Goal: Use online tool/utility: Utilize a website feature to perform a specific function

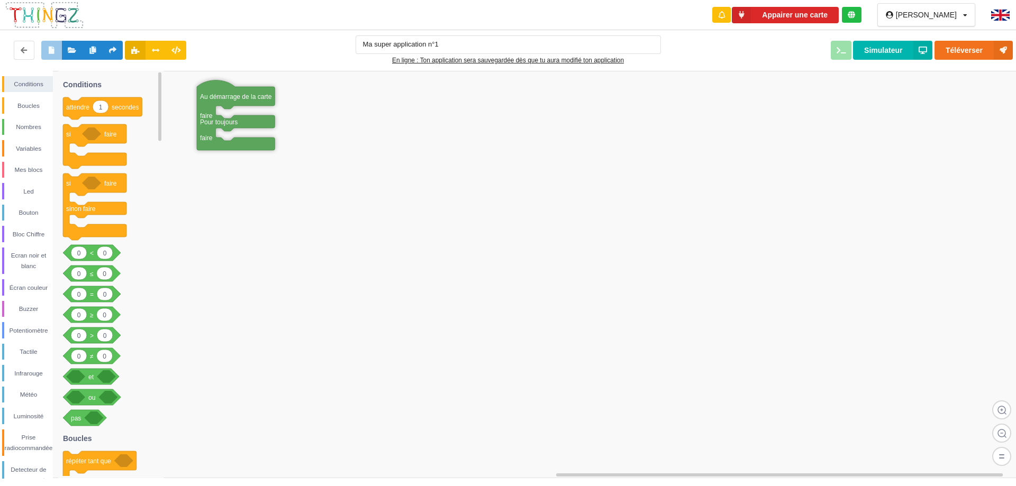
drag, startPoint x: 243, startPoint y: 95, endPoint x: 261, endPoint y: 106, distance: 21.1
click at [271, 100] on text "Au démarrage de la carte" at bounding box center [236, 96] width 72 height 7
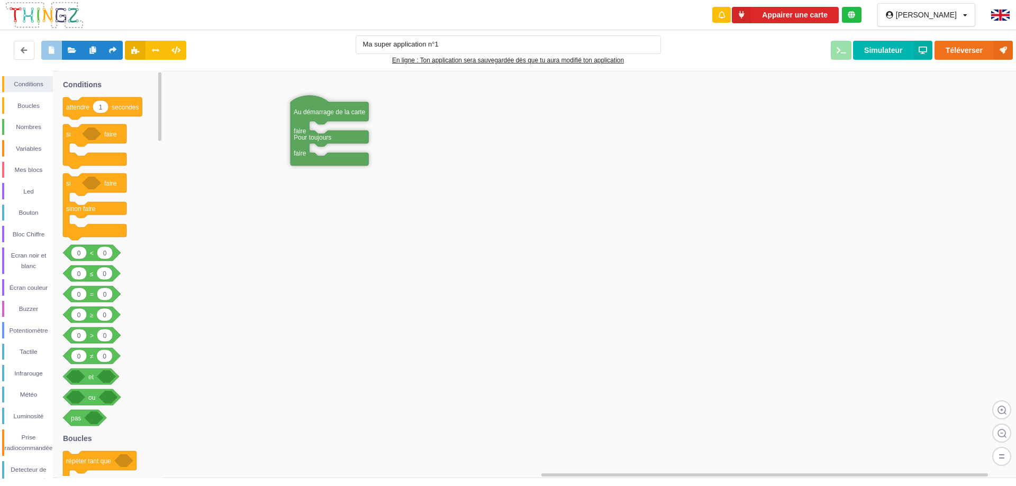
drag, startPoint x: 265, startPoint y: 107, endPoint x: 336, endPoint y: 108, distance: 70.9
click at [336, 108] on text "Au démarrage de la carte" at bounding box center [330, 111] width 72 height 7
click at [12, 166] on div "Mes blocs" at bounding box center [28, 169] width 49 height 11
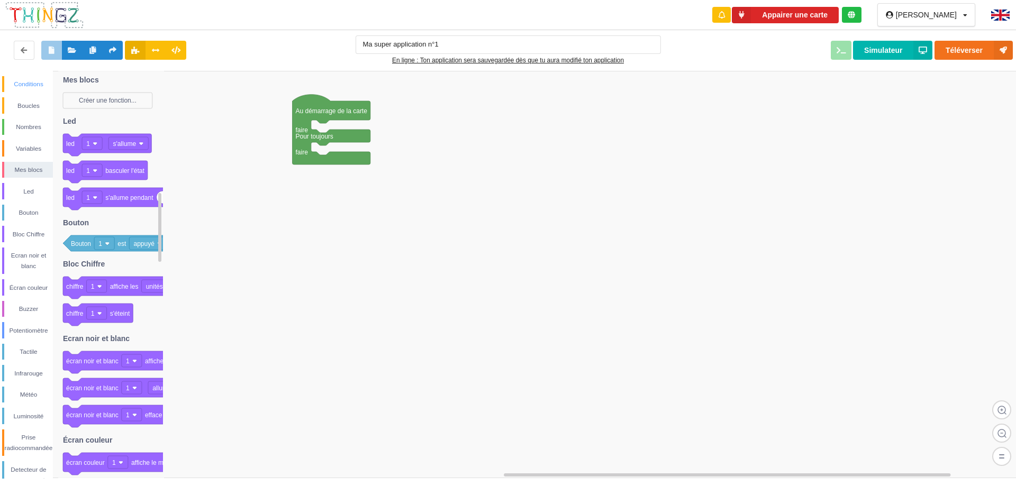
click at [26, 88] on div "Conditions" at bounding box center [28, 84] width 49 height 11
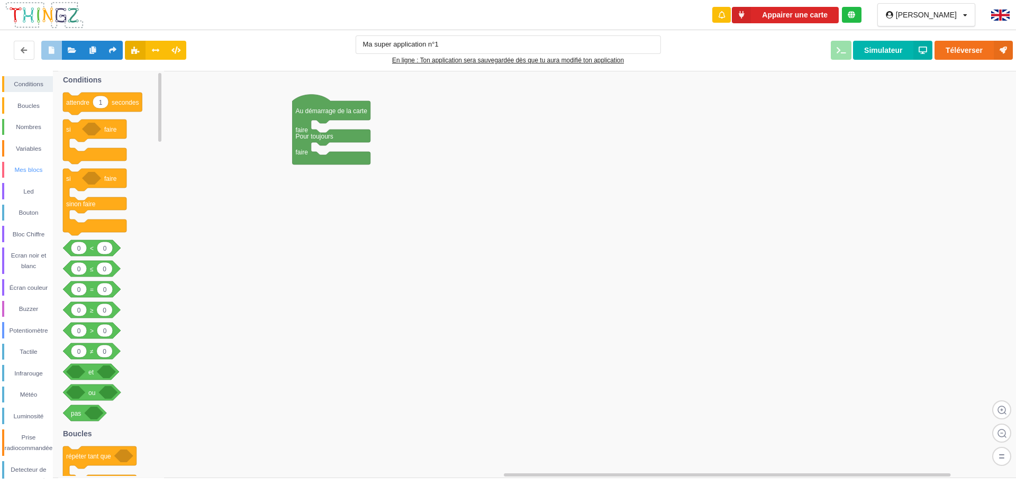
click at [17, 166] on div "Mes blocs" at bounding box center [28, 169] width 49 height 11
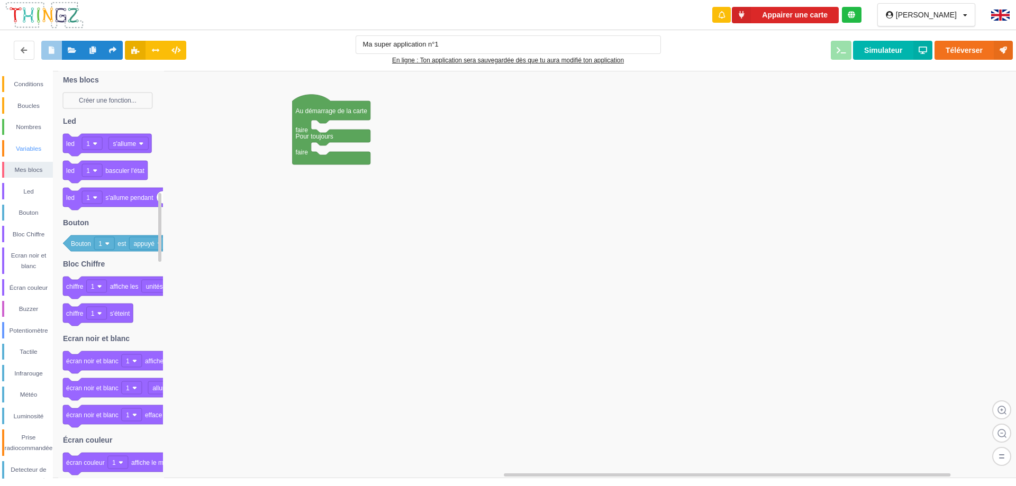
click at [23, 142] on div "Variables" at bounding box center [27, 148] width 51 height 16
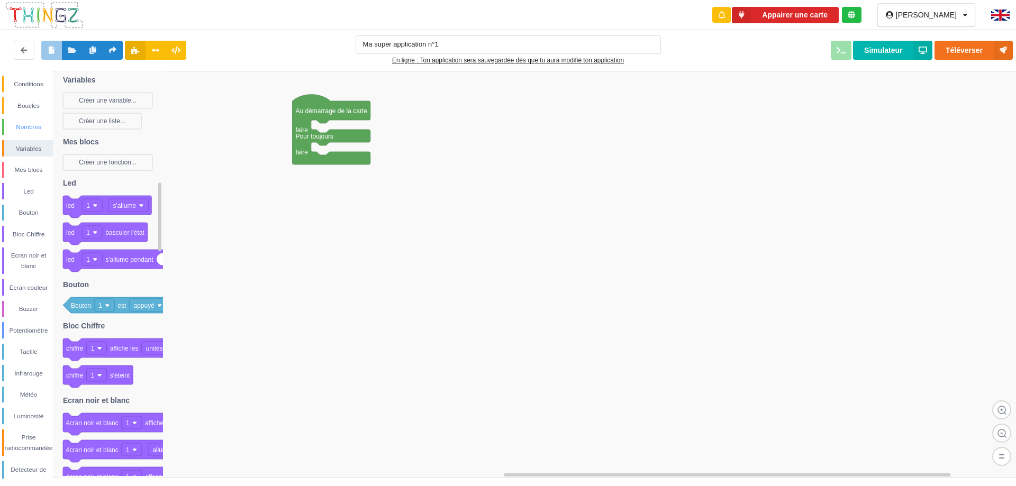
click at [24, 129] on div "Nombres" at bounding box center [28, 127] width 49 height 11
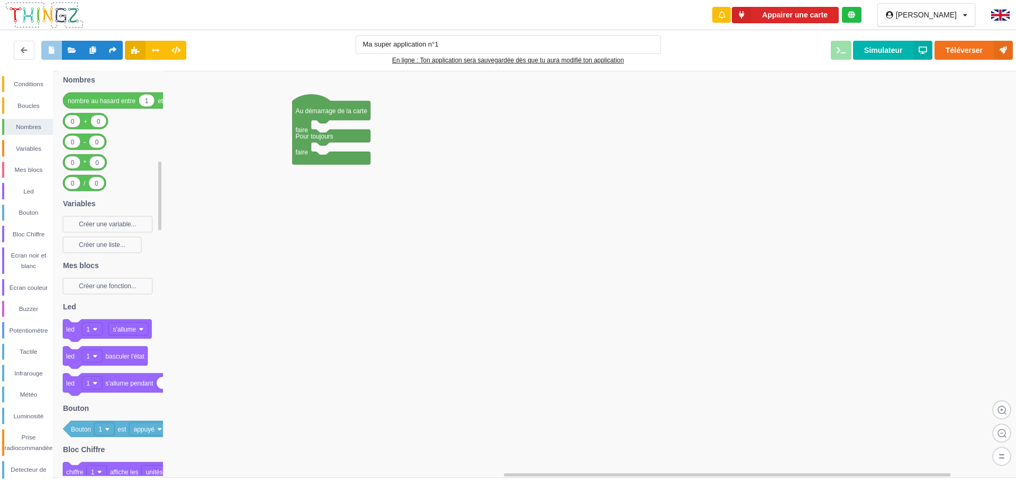
click at [28, 114] on div "Conditions Boucles Nombres Variables Mes blocs Led Bouton Bloc Chiffre Ecran no…" at bounding box center [26, 314] width 53 height 477
click at [601, 190] on rect at bounding box center [511, 274] width 1023 height 407
click at [26, 176] on div "Mes blocs" at bounding box center [27, 170] width 51 height 16
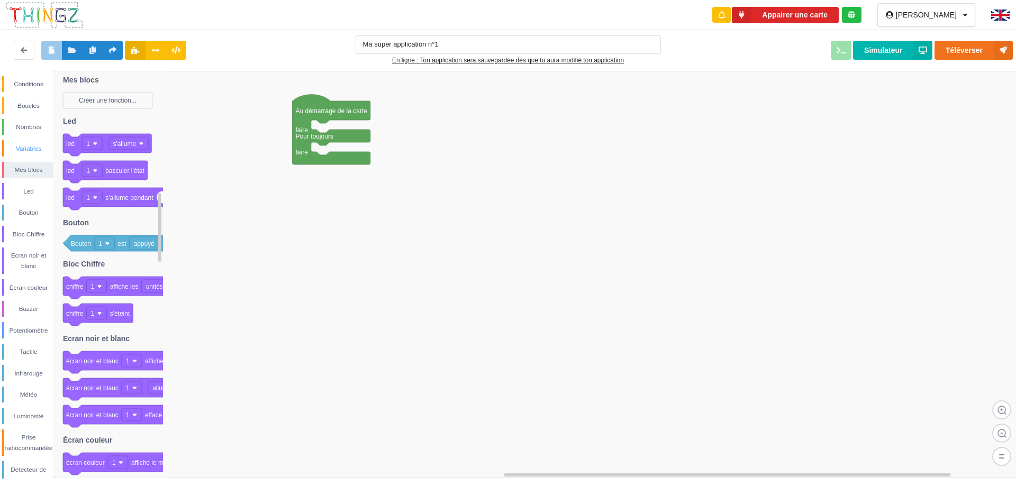
click at [32, 147] on div "Variables" at bounding box center [28, 148] width 49 height 11
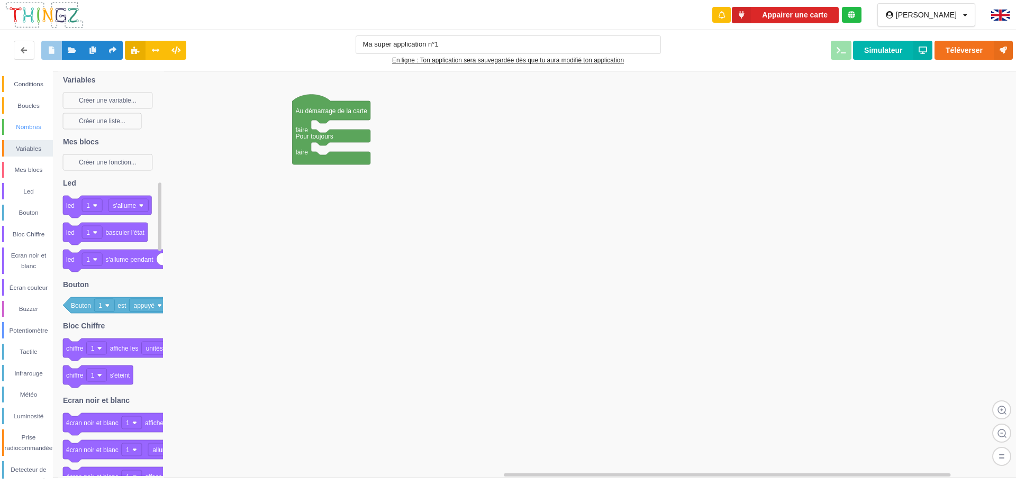
click at [35, 134] on div "Nombres" at bounding box center [27, 127] width 51 height 16
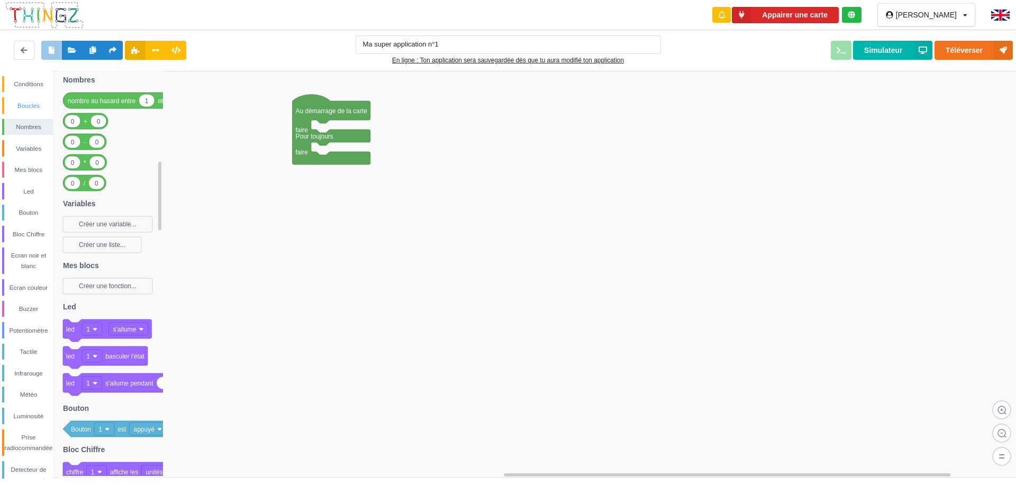
click at [40, 114] on div "Conditions Boucles Nombres Variables Mes blocs Led Bouton Bloc Chiffre Ecran no…" at bounding box center [26, 314] width 53 height 477
click at [43, 112] on div "Boucles" at bounding box center [27, 105] width 51 height 16
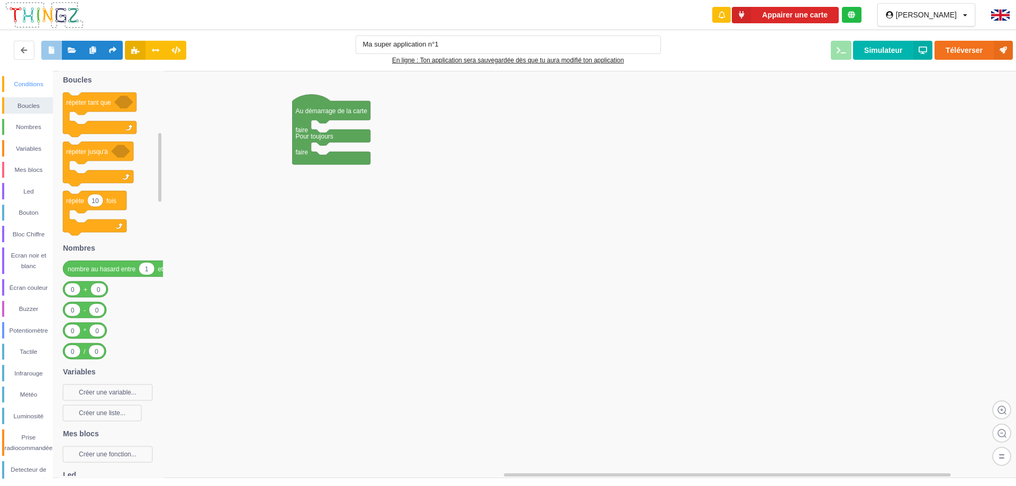
click at [30, 82] on div "Conditions" at bounding box center [28, 84] width 49 height 11
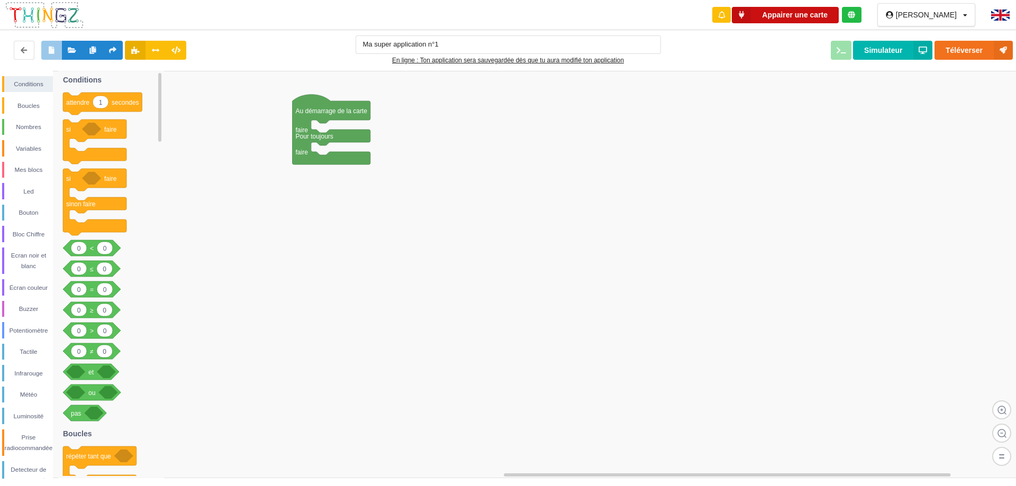
click at [838, 13] on button "Appairer une carte" at bounding box center [785, 15] width 107 height 16
click at [838, 12] on button "Appairer une carte" at bounding box center [785, 15] width 107 height 16
click at [832, 19] on button "Appairer une carte" at bounding box center [785, 15] width 107 height 16
click at [832, 18] on button "Appairer une carte" at bounding box center [785, 15] width 107 height 16
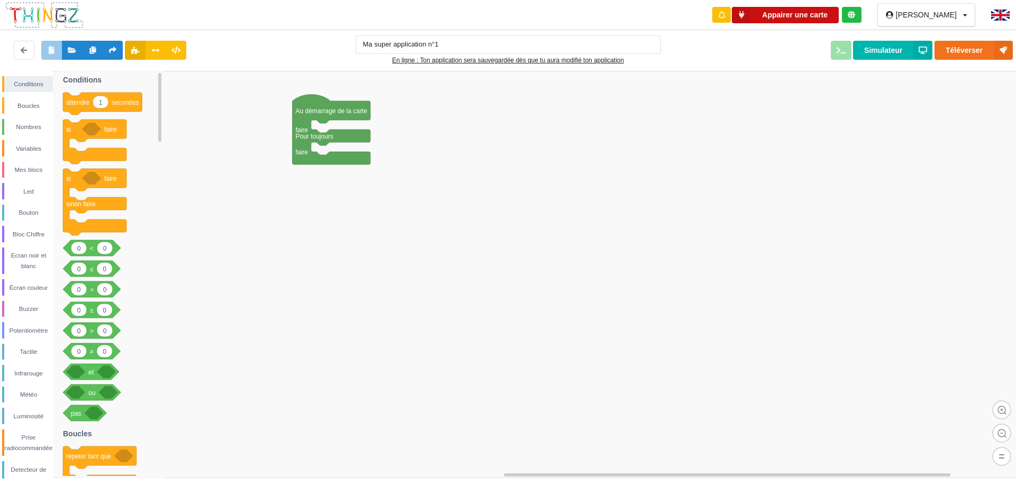
click at [802, 20] on button "Appairer une carte" at bounding box center [785, 15] width 107 height 16
click at [811, 14] on button "Appairer une carte" at bounding box center [785, 15] width 107 height 16
click at [855, 19] on icon at bounding box center [850, 14] width 7 height 7
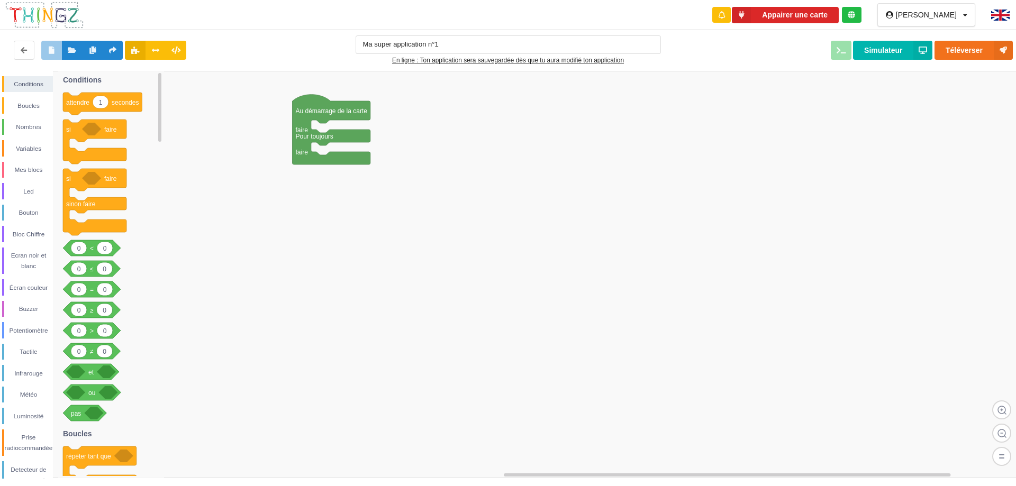
click at [861, 20] on div at bounding box center [852, 15] width 20 height 16
click at [838, 20] on button "Appairer une carte" at bounding box center [785, 15] width 107 height 16
click at [156, 48] on icon at bounding box center [155, 50] width 9 height 6
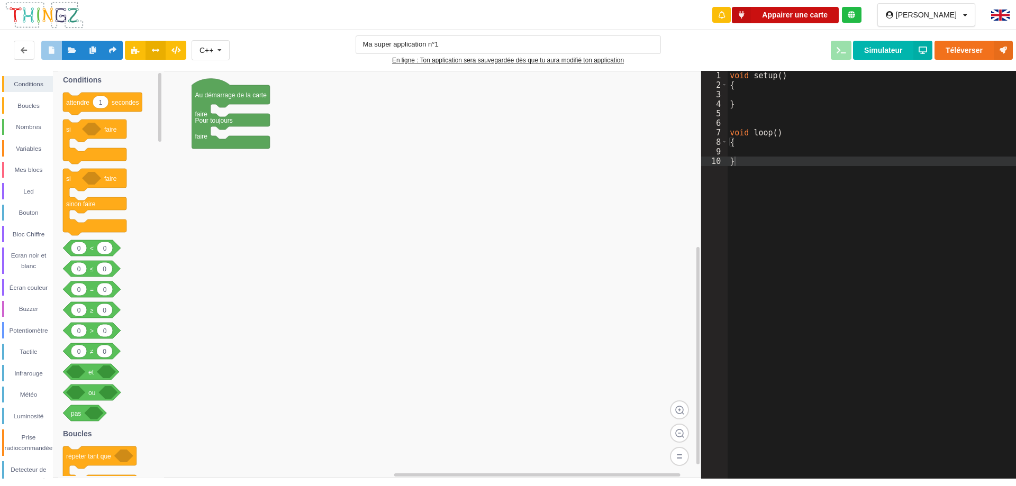
click at [803, 10] on button "Appairer une carte" at bounding box center [785, 15] width 107 height 16
click at [826, 19] on button "Appairer une carte" at bounding box center [785, 15] width 107 height 16
click at [826, 18] on button "Appairer une carte" at bounding box center [785, 15] width 107 height 16
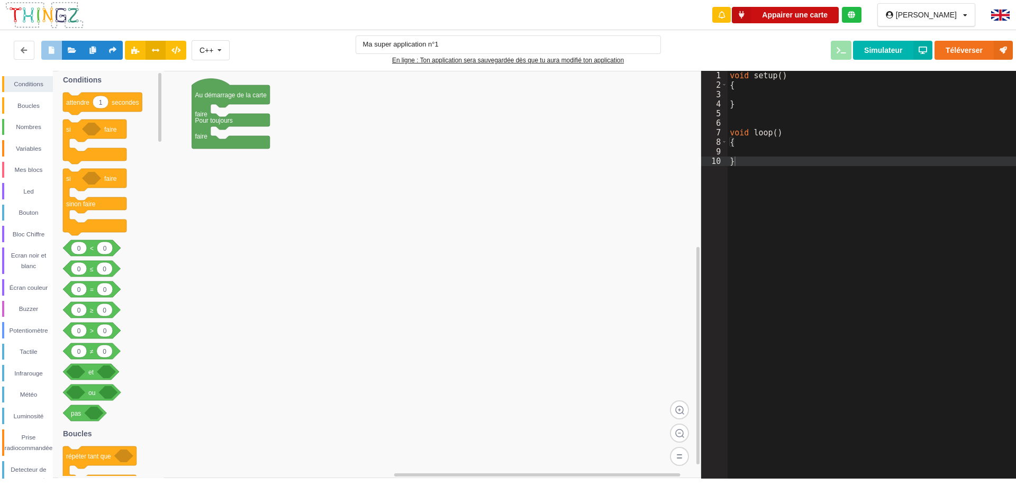
click at [838, 18] on button "Appairer une carte" at bounding box center [785, 15] width 107 height 16
click at [861, 17] on div at bounding box center [852, 15] width 20 height 16
click at [855, 17] on icon at bounding box center [850, 14] width 7 height 7
click at [855, 16] on icon at bounding box center [850, 14] width 7 height 7
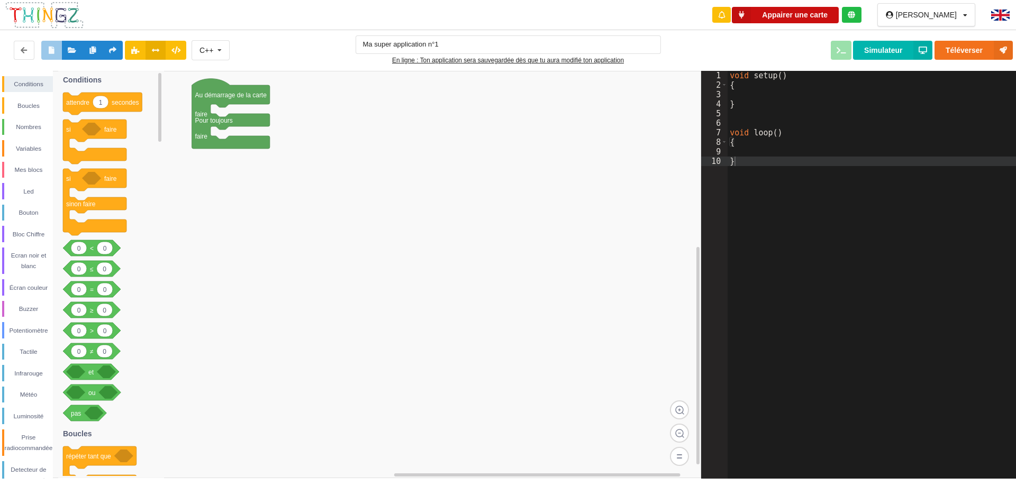
click at [838, 16] on button "Appairer une carte" at bounding box center [785, 15] width 107 height 16
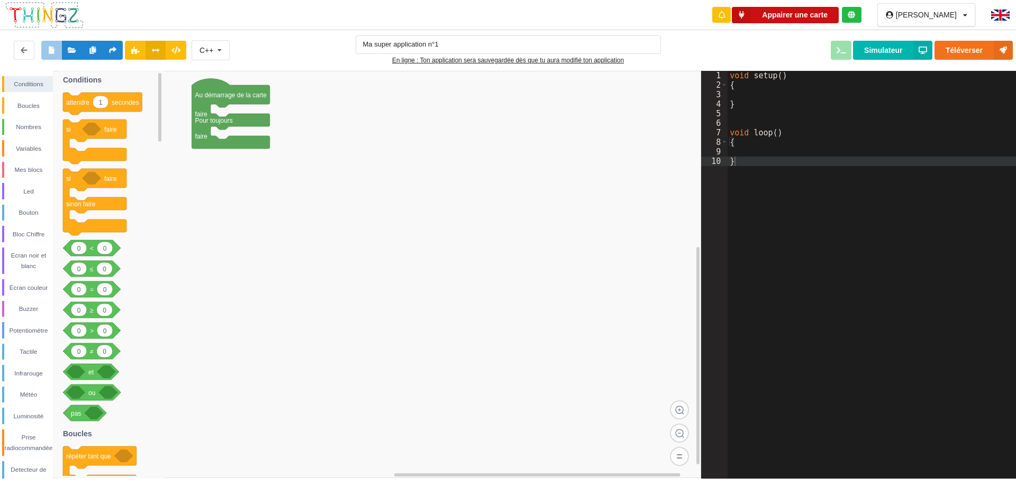
click at [838, 16] on button "Appairer une carte" at bounding box center [785, 15] width 107 height 16
click at [838, 21] on button "Appairer une carte" at bounding box center [785, 15] width 107 height 16
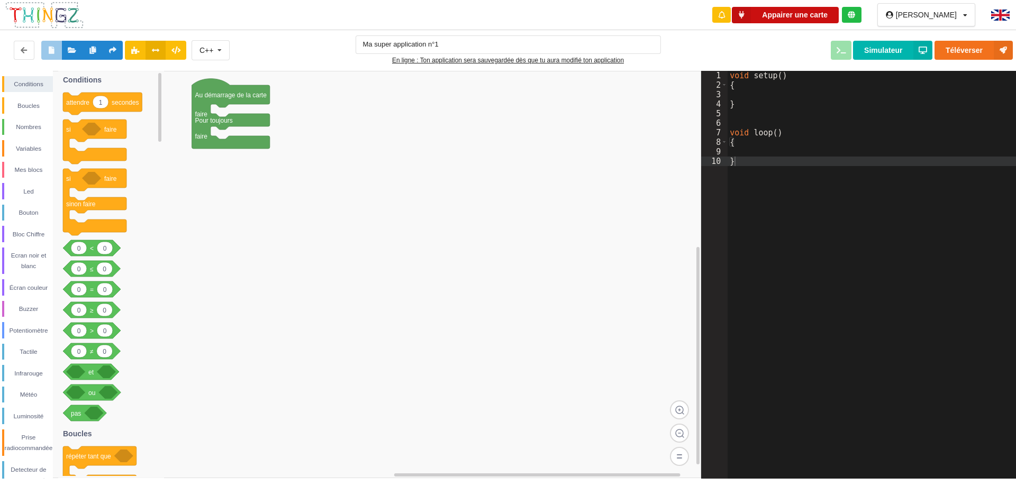
click at [838, 16] on button "Appairer une carte" at bounding box center [785, 15] width 107 height 16
click at [838, 14] on button "Appairer une carte" at bounding box center [785, 15] width 107 height 16
click at [838, 16] on button "Appairer une carte" at bounding box center [785, 15] width 107 height 16
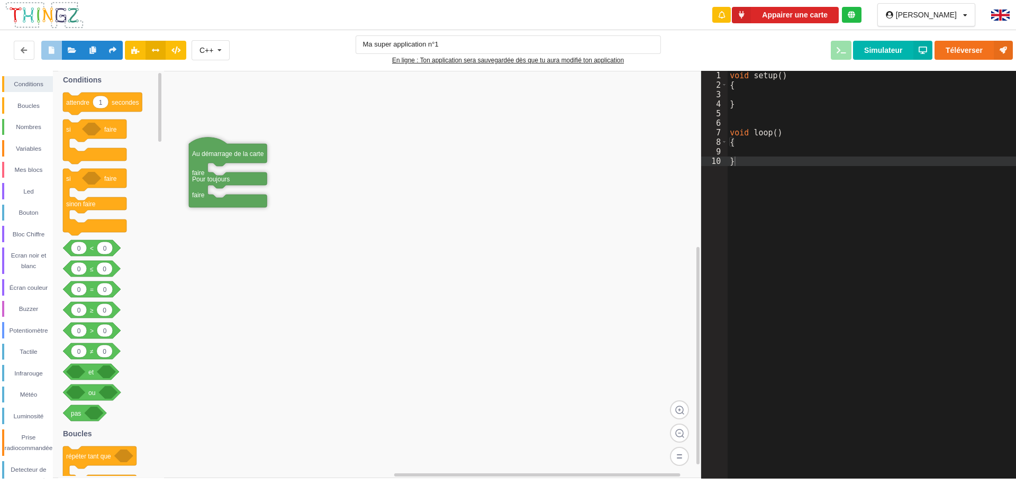
drag, startPoint x: 204, startPoint y: 112, endPoint x: 232, endPoint y: 207, distance: 99.4
click at [205, 177] on text "faire" at bounding box center [198, 172] width 13 height 7
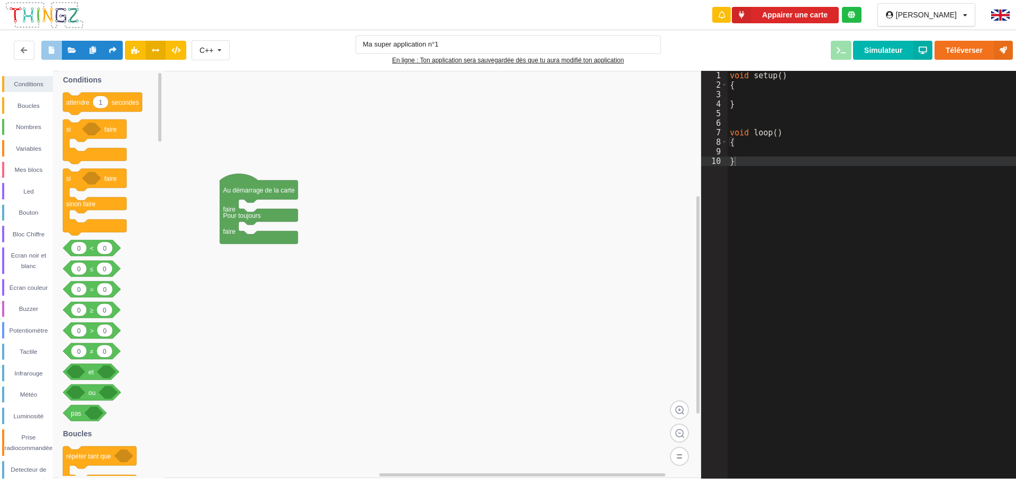
drag, startPoint x: 232, startPoint y: 207, endPoint x: 261, endPoint y: 208, distance: 29.1
click at [236, 208] on text "faire" at bounding box center [229, 209] width 13 height 7
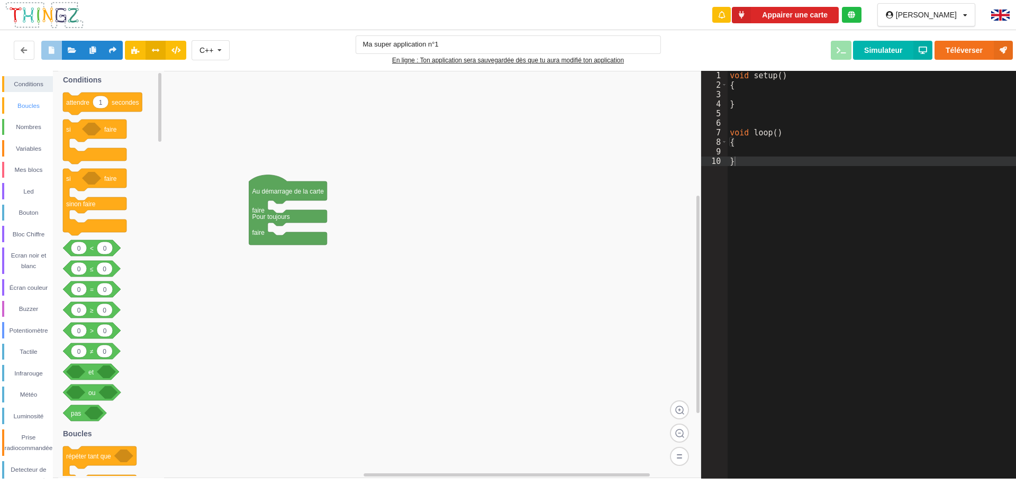
click at [28, 110] on div "Boucles" at bounding box center [28, 105] width 49 height 11
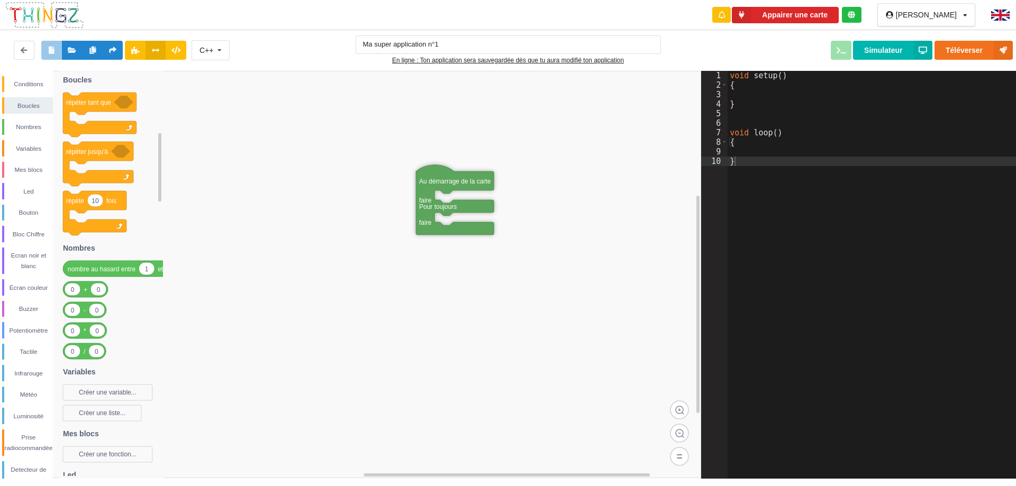
drag, startPoint x: 310, startPoint y: 187, endPoint x: 477, endPoint y: 177, distance: 166.9
click at [477, 177] on icon at bounding box center [455, 200] width 78 height 70
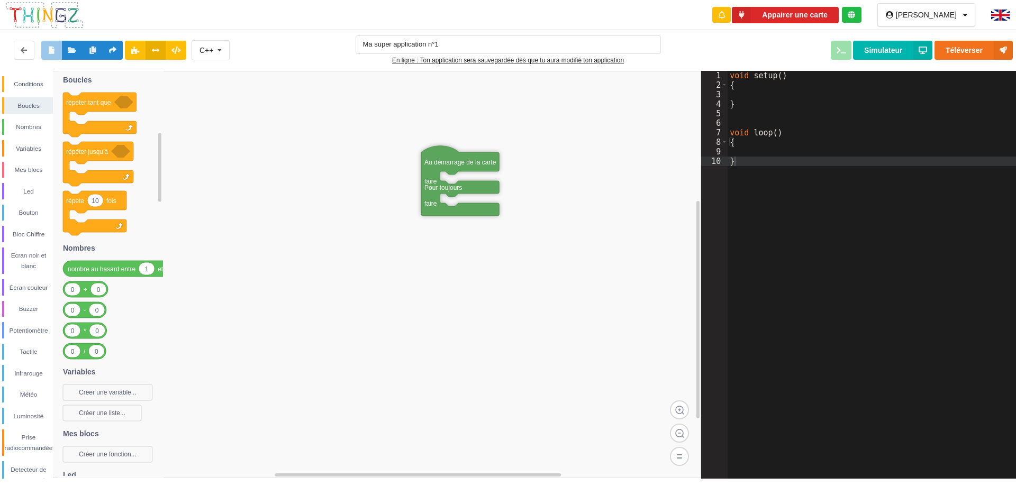
drag, startPoint x: 445, startPoint y: 176, endPoint x: 449, endPoint y: 160, distance: 15.9
click at [449, 160] on text "Au démarrage de la carte" at bounding box center [460, 162] width 72 height 7
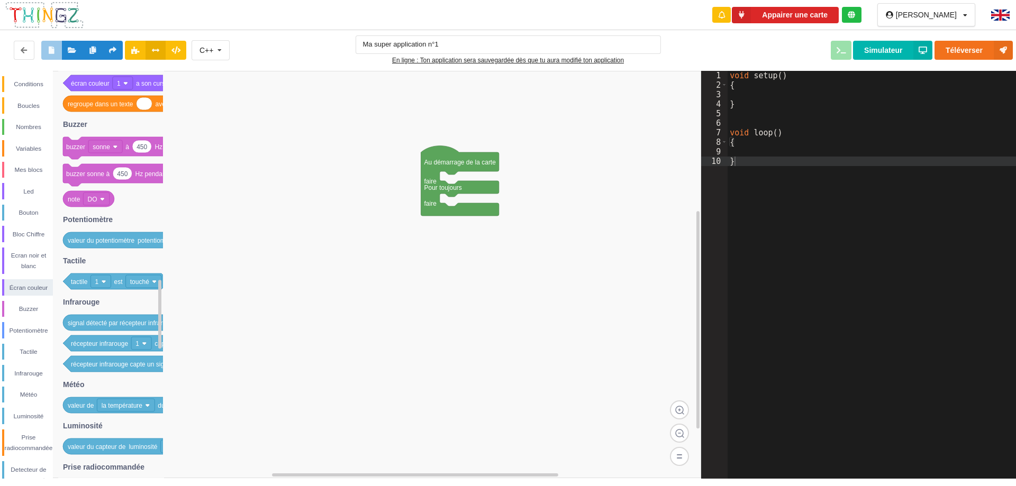
click at [815, 26] on div "Appairer une carte" at bounding box center [785, 15] width 167 height 30
click at [839, 23] on div "Appairer une carte" at bounding box center [785, 15] width 167 height 30
click at [927, 18] on div "[PERSON_NAME] Profil Déconnexion" at bounding box center [926, 14] width 98 height 23
click at [1003, 14] on img at bounding box center [1000, 15] width 19 height 11
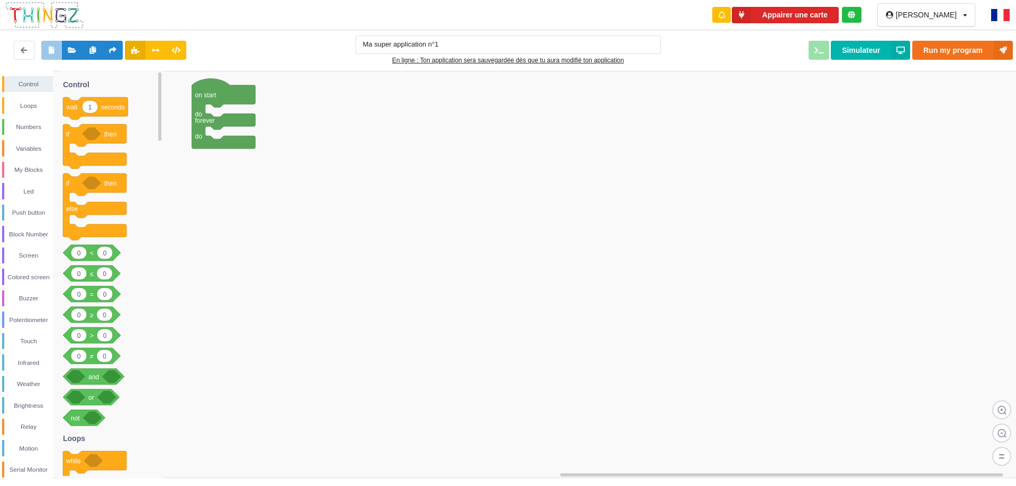
click at [838, 17] on button "Appairer une carte" at bounding box center [785, 15] width 107 height 16
click at [998, 26] on div at bounding box center [1002, 15] width 41 height 30
click at [999, 20] on img at bounding box center [1000, 15] width 19 height 12
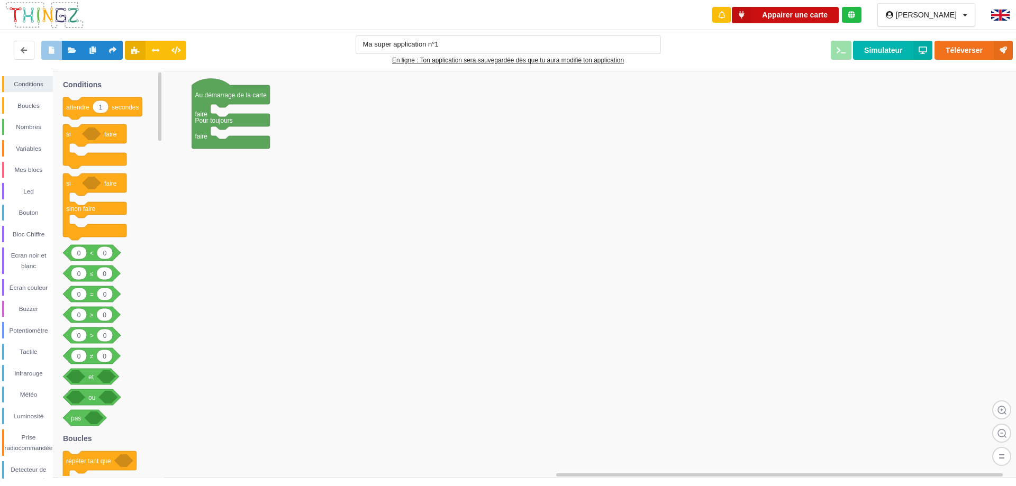
click at [829, 21] on button "Appairer une carte" at bounding box center [785, 15] width 107 height 16
click at [829, 17] on button "Appairer une carte" at bounding box center [785, 15] width 107 height 16
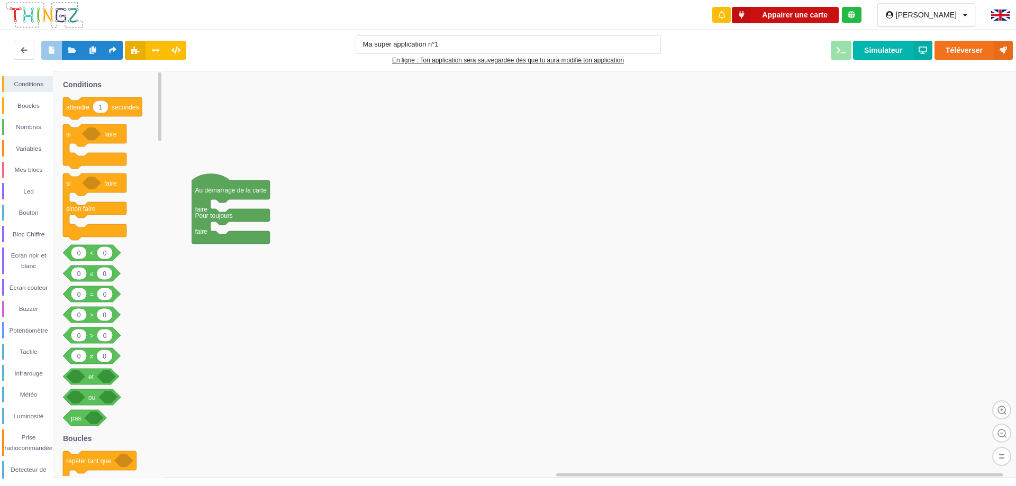
click at [797, 17] on button "Appairer une carte" at bounding box center [785, 15] width 107 height 16
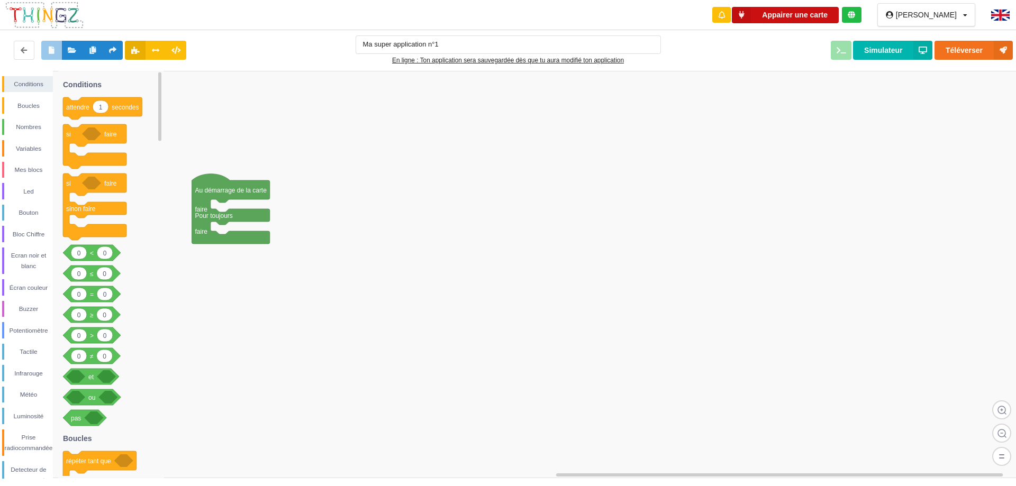
click at [796, 16] on button "Appairer une carte" at bounding box center [785, 15] width 107 height 16
drag, startPoint x: 821, startPoint y: 22, endPoint x: 701, endPoint y: 43, distance: 121.4
click at [816, 30] on div "Appairer une carte zai rouch Profil Déconnexion Ma super application n°1 En lig…" at bounding box center [508, 32] width 1030 height 78
click at [838, 11] on button "Appairer une carte" at bounding box center [785, 15] width 107 height 16
